Goal: Information Seeking & Learning: Learn about a topic

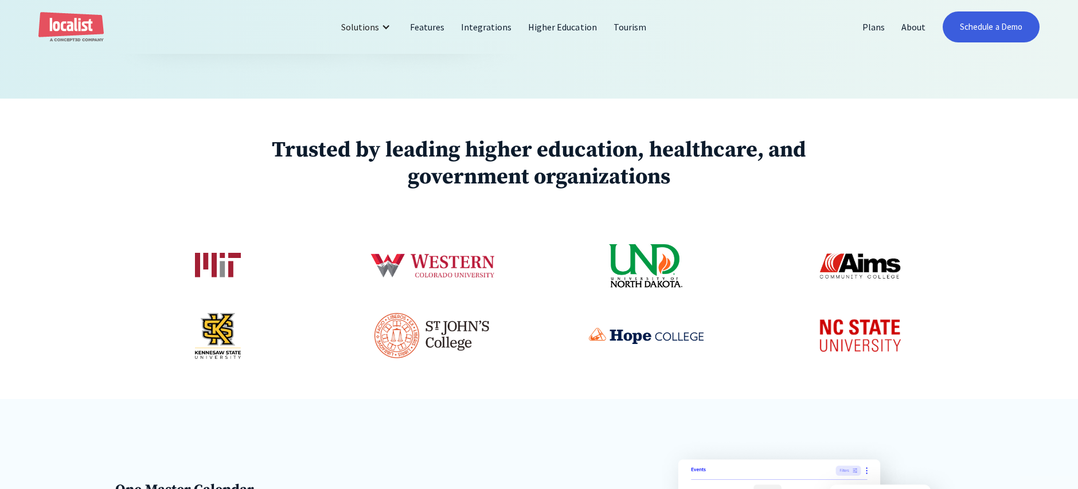
scroll to position [638, 0]
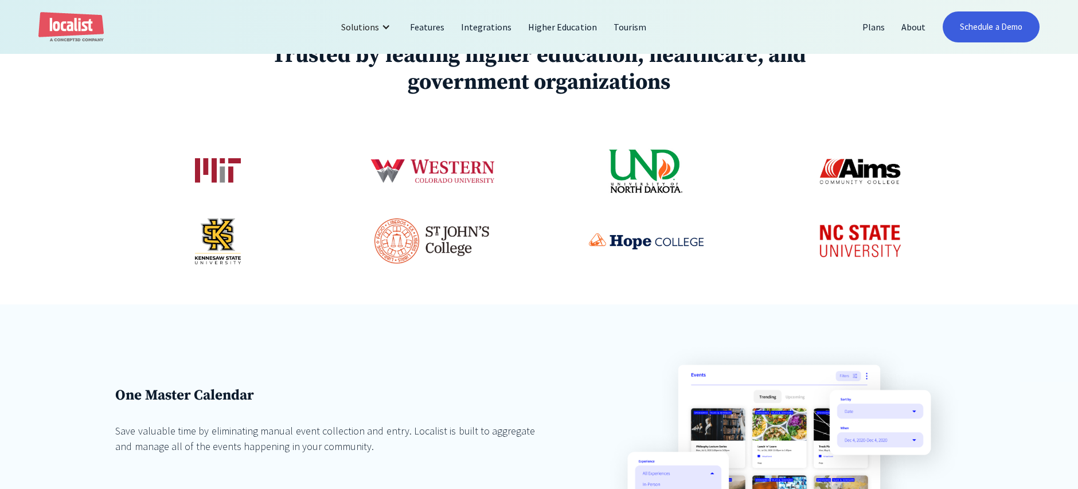
click at [472, 169] on img at bounding box center [432, 171] width 128 height 72
click at [212, 242] on img at bounding box center [218, 241] width 46 height 46
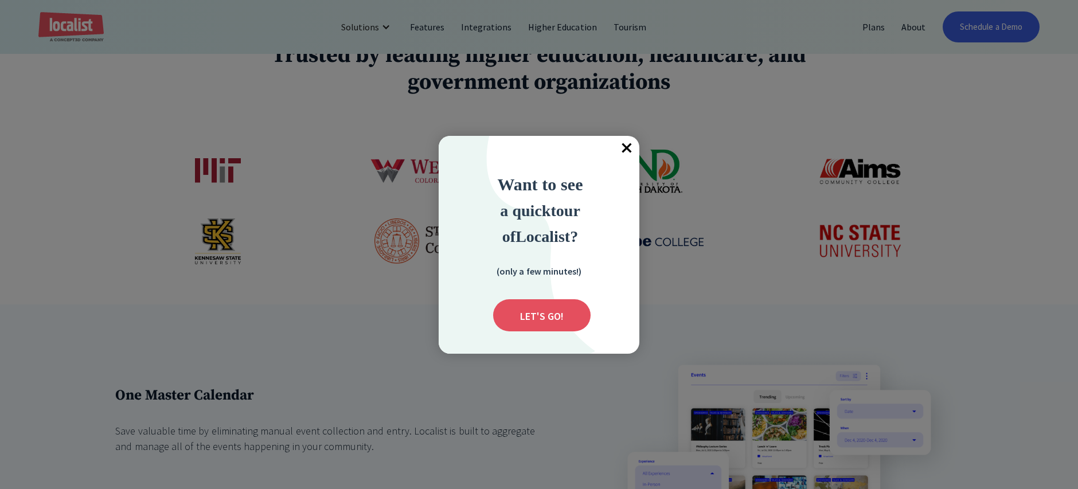
click at [632, 147] on span "×" at bounding box center [626, 148] width 25 height 25
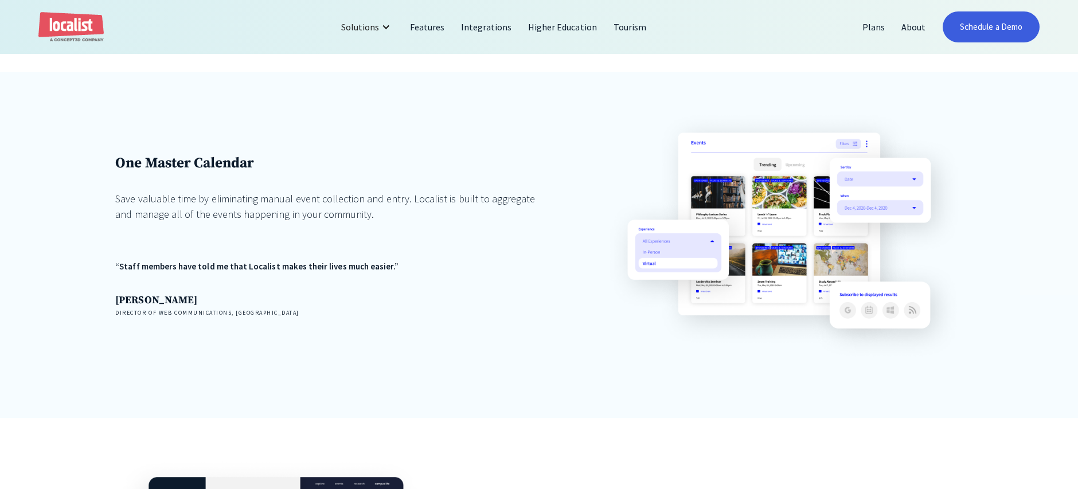
scroll to position [954, 0]
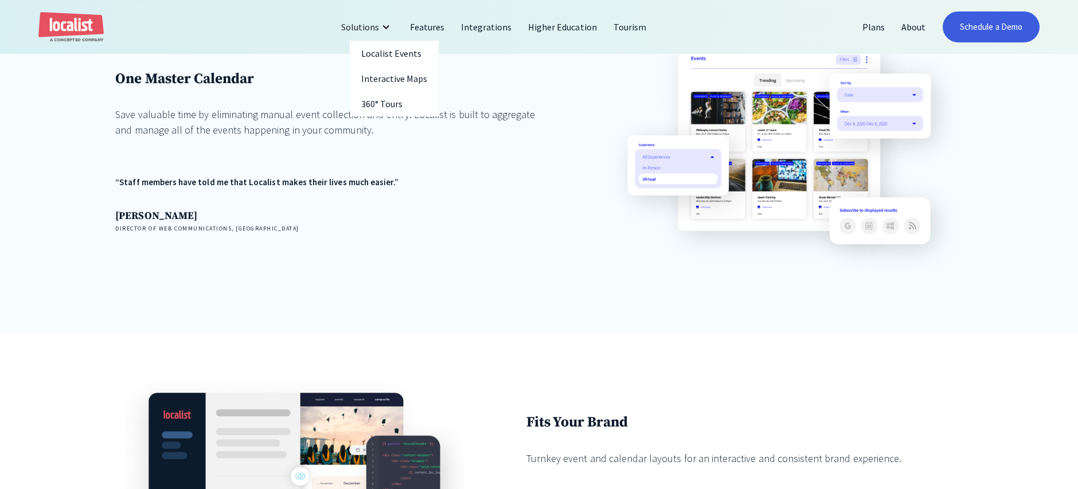
click at [383, 28] on div "Solutions" at bounding box center [366, 27] width 69 height 28
click at [387, 25] on div at bounding box center [385, 26] width 9 height 9
click at [630, 27] on link "Tourism" at bounding box center [629, 27] width 49 height 28
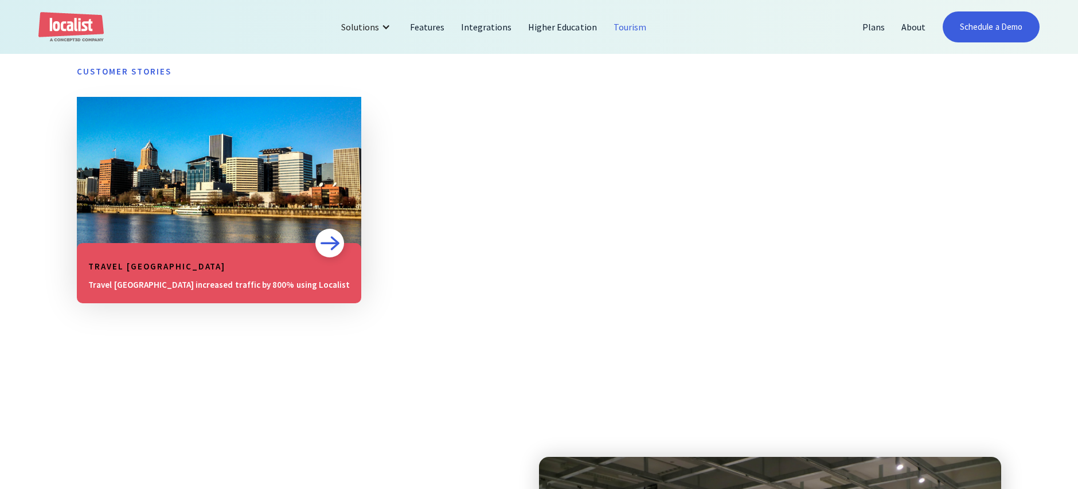
scroll to position [899, 0]
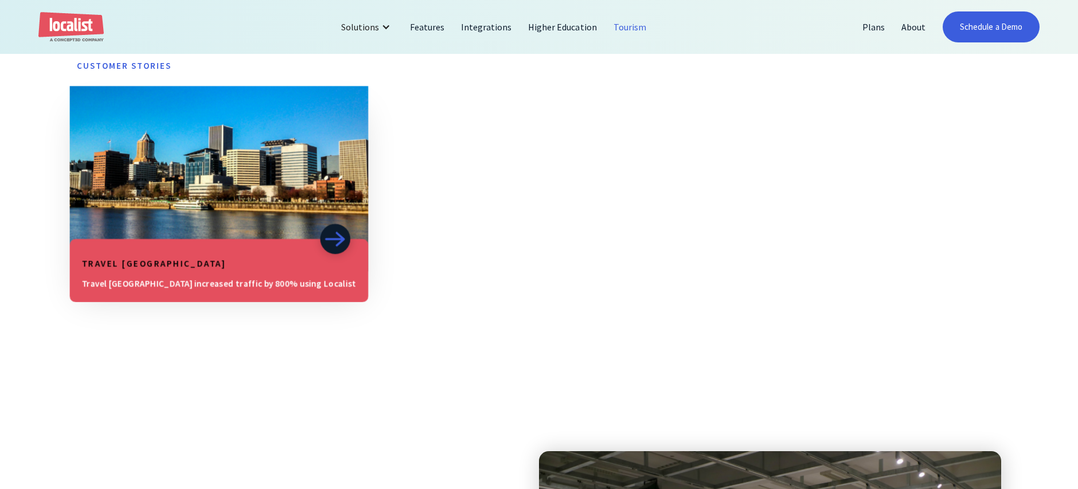
click at [146, 266] on h5 "Travel [GEOGRAPHIC_DATA]" at bounding box center [219, 264] width 275 height 14
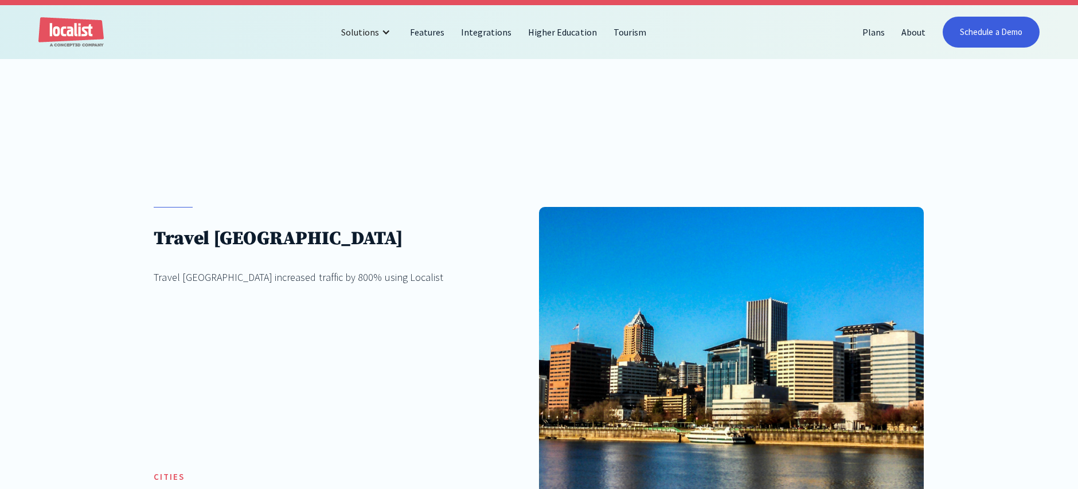
scroll to position [6, 0]
